Goal: Entertainment & Leisure: Consume media (video, audio)

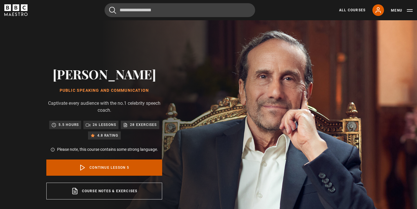
scroll to position [102, 0]
click at [75, 169] on link "Continue lesson 5" at bounding box center [104, 168] width 116 height 16
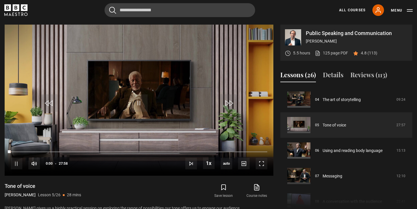
scroll to position [246, 0]
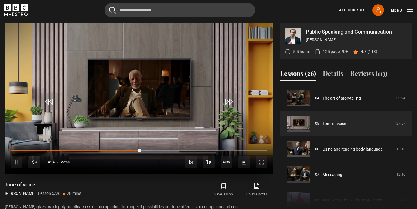
click at [186, 93] on video "Video Player" at bounding box center [139, 98] width 269 height 151
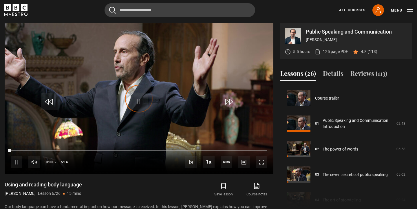
scroll to position [128, 0]
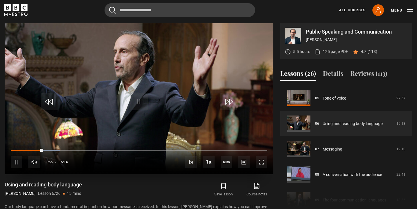
click at [175, 113] on video "Video Player" at bounding box center [139, 98] width 269 height 151
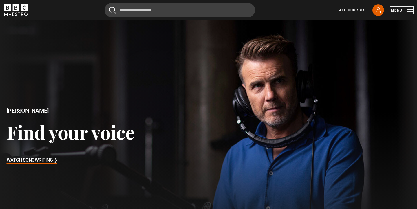
click at [397, 12] on button "Menu" at bounding box center [402, 11] width 22 height 6
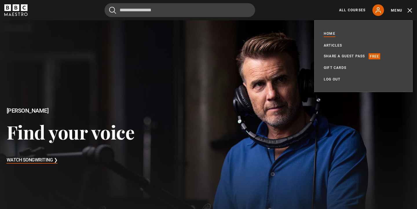
click at [292, 48] on div at bounding box center [209, 136] width 428 height 238
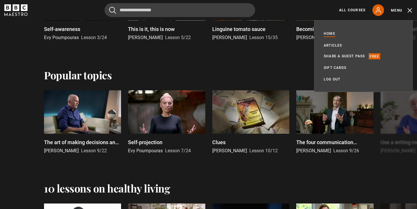
scroll to position [435, 0]
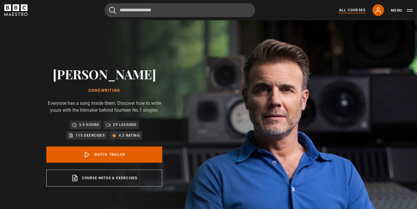
click at [352, 12] on link "All Courses" at bounding box center [352, 10] width 26 height 5
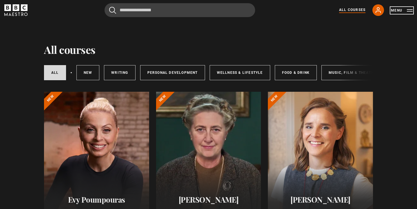
click at [401, 10] on button "Menu" at bounding box center [402, 11] width 22 height 6
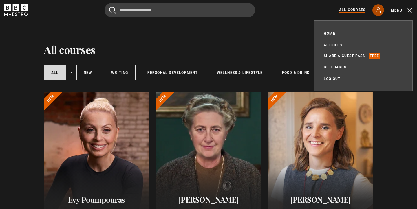
click at [378, 14] on link "My Account" at bounding box center [379, 10] width 12 height 12
click at [332, 35] on link "Home" at bounding box center [330, 34] width 12 height 6
click at [333, 35] on link "Home" at bounding box center [330, 34] width 12 height 6
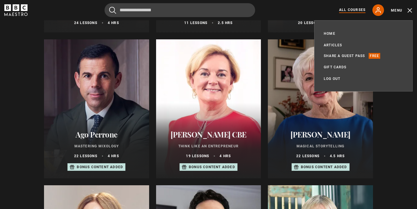
scroll to position [128, 0]
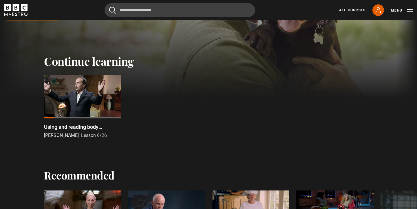
scroll to position [152, 0]
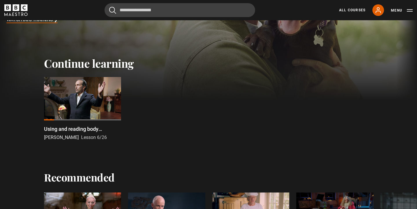
click at [86, 105] on div at bounding box center [82, 98] width 77 height 43
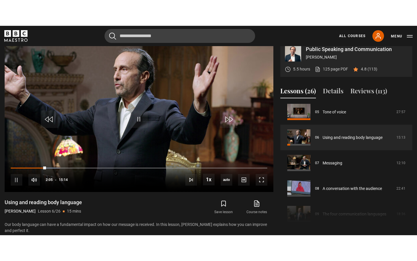
scroll to position [256, 0]
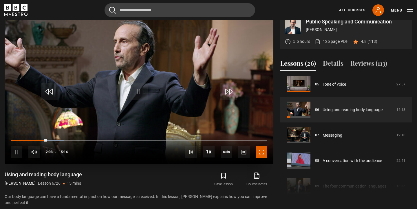
click at [265, 152] on span "Video Player" at bounding box center [262, 152] width 12 height 12
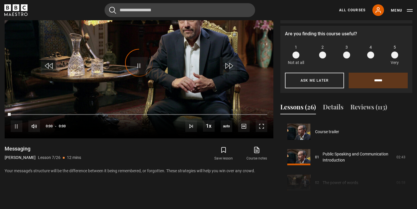
scroll to position [153, 0]
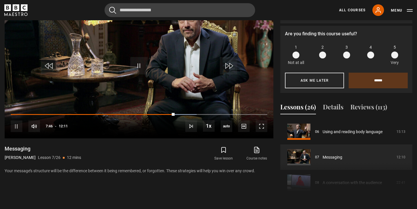
click at [168, 157] on div "Save lesson Course notes opens in new tab" at bounding box center [210, 154] width 126 height 17
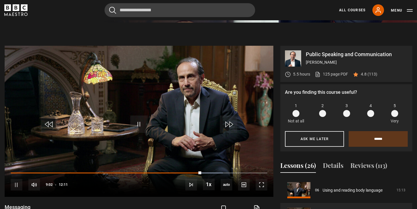
scroll to position [212, 0]
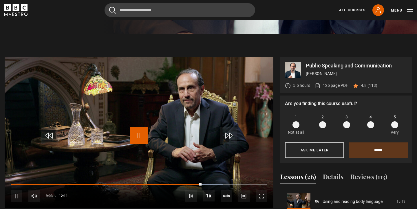
click at [140, 133] on span "Video Player" at bounding box center [138, 135] width 17 height 17
click at [148, 139] on span "Video Player" at bounding box center [138, 135] width 17 height 17
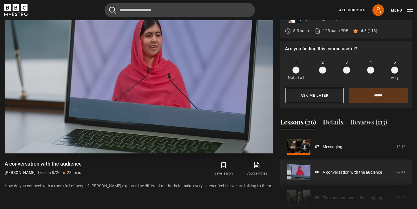
scroll to position [268, 0]
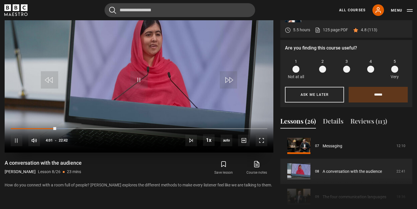
click at [163, 74] on video "Video Player" at bounding box center [139, 76] width 269 height 151
